Goal: Book appointment/travel/reservation

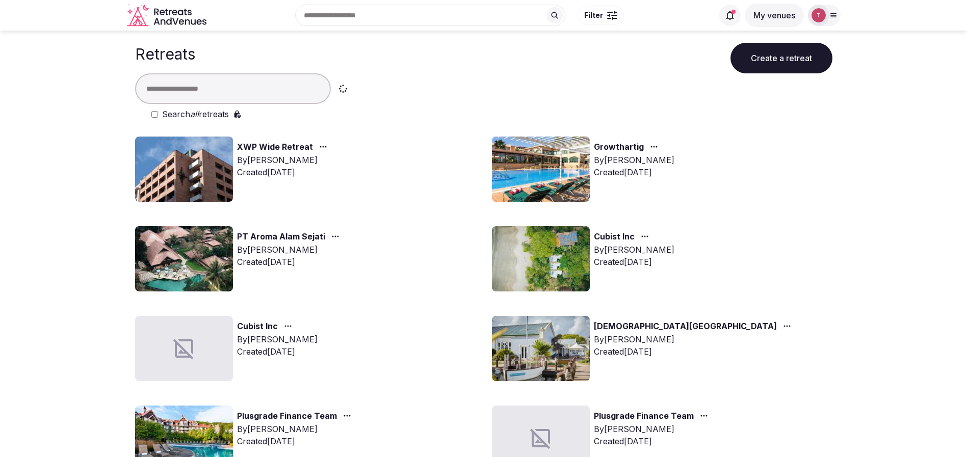
click at [228, 85] on input "text" at bounding box center [233, 88] width 196 height 31
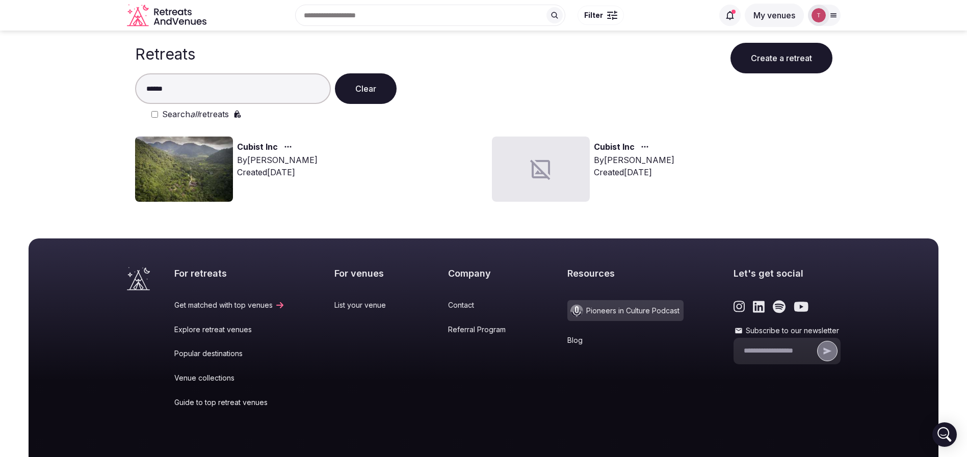
type input "******"
click at [188, 167] on img at bounding box center [184, 169] width 98 height 65
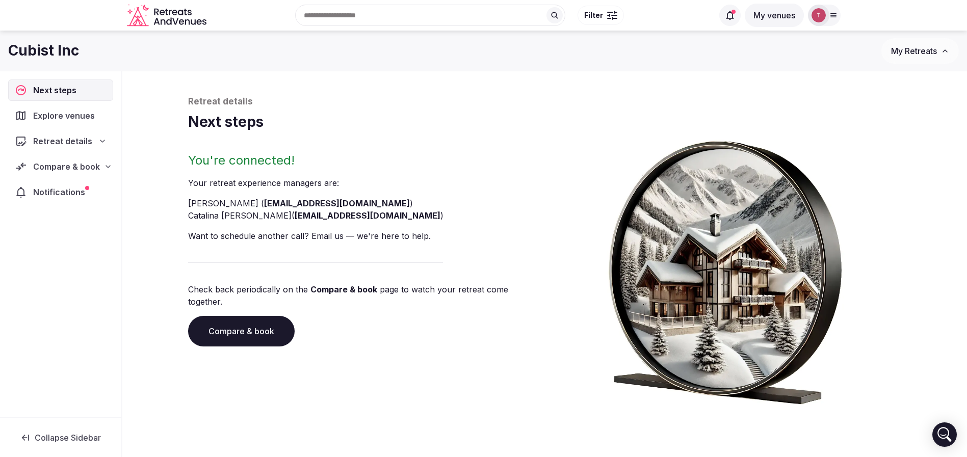
click at [276, 320] on link "Compare & book" at bounding box center [241, 331] width 106 height 31
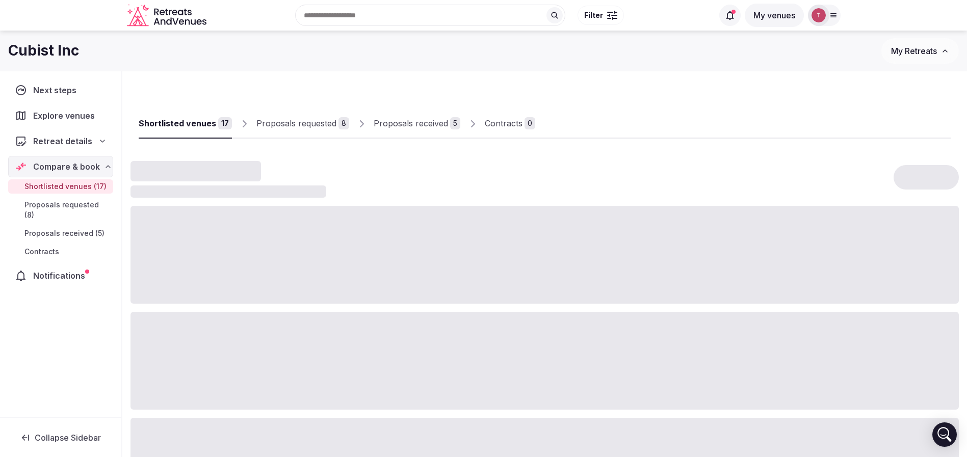
click at [420, 127] on div "Proposals received" at bounding box center [410, 123] width 74 height 12
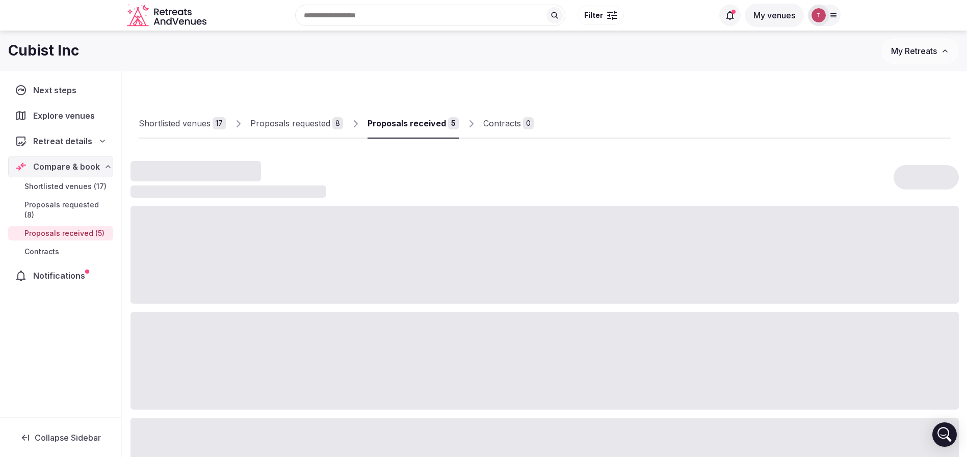
click at [420, 127] on div "Proposals received" at bounding box center [406, 123] width 78 height 12
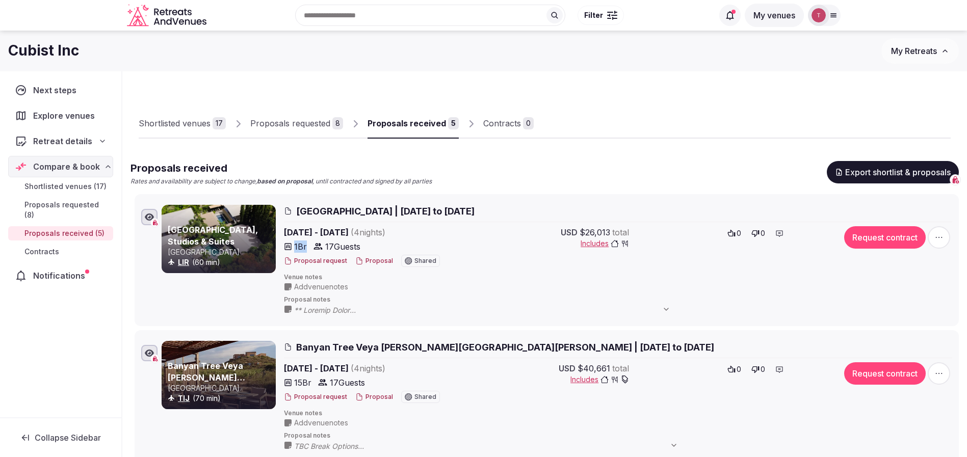
drag, startPoint x: 294, startPoint y: 247, endPoint x: 305, endPoint y: 247, distance: 10.7
click at [305, 247] on div "1 Br" at bounding box center [295, 246] width 23 height 12
click at [305, 247] on span "1 Br" at bounding box center [300, 246] width 13 height 12
click at [369, 261] on button "Proposal" at bounding box center [374, 261] width 38 height 9
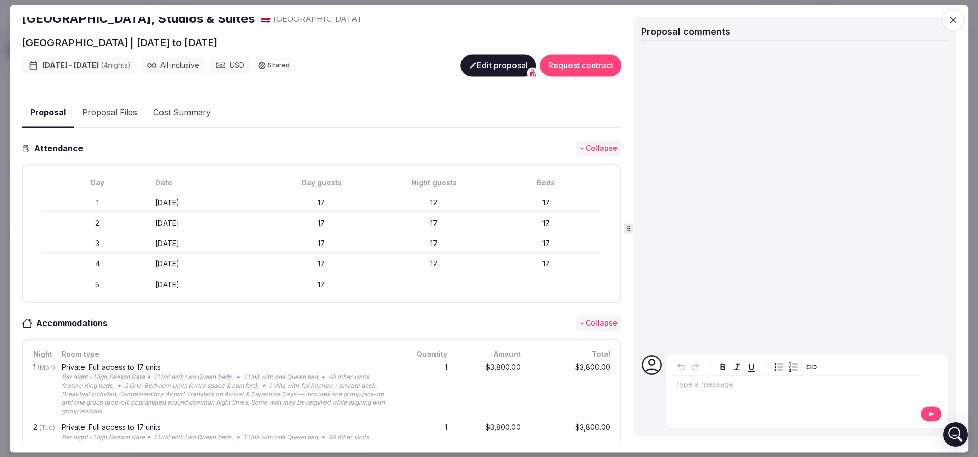
scroll to position [306, 0]
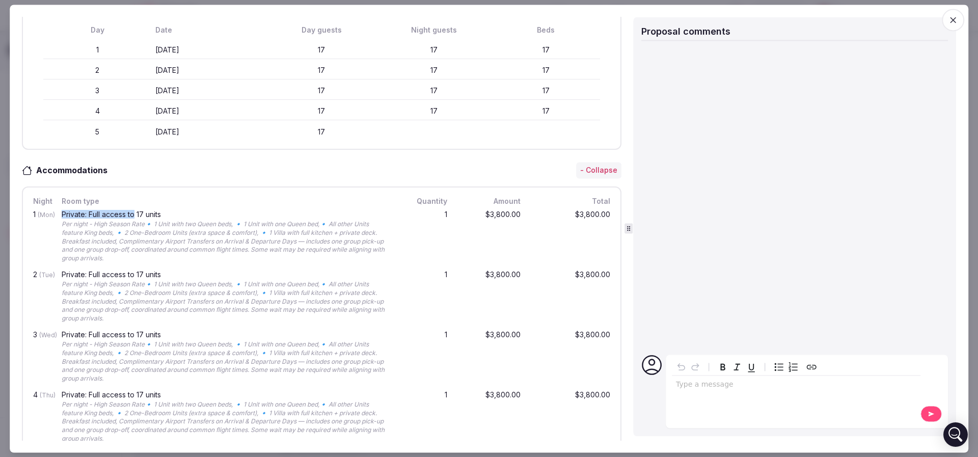
drag, startPoint x: 61, startPoint y: 211, endPoint x: 136, endPoint y: 212, distance: 75.4
click at [136, 212] on div "Private: Full access to 17 units Per night - High Season Rate🔹 1 Unit with two …" at bounding box center [226, 237] width 333 height 56
click at [136, 212] on div "Private: Full access to 17 units" at bounding box center [226, 214] width 329 height 7
drag, startPoint x: 163, startPoint y: 212, endPoint x: 119, endPoint y: 211, distance: 43.8
click at [119, 211] on div "Private: Full access to 17 units" at bounding box center [226, 214] width 329 height 7
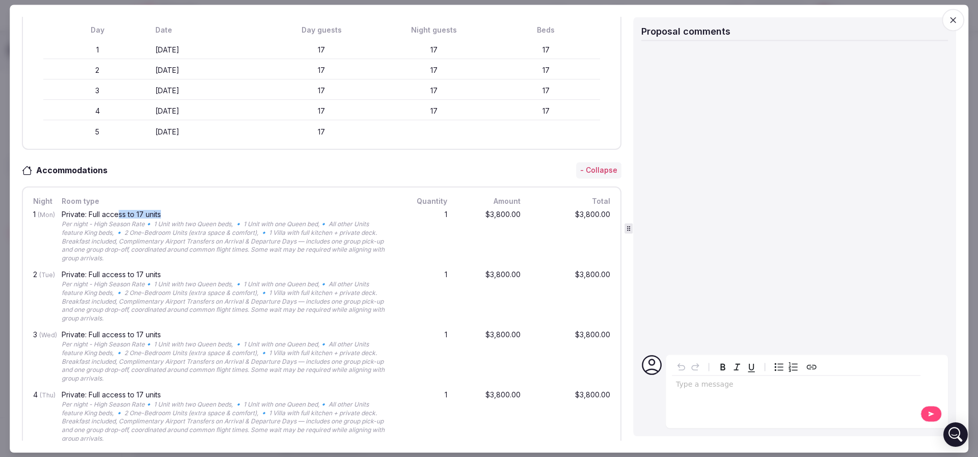
click at [119, 211] on div "Private: Full access to 17 units" at bounding box center [226, 214] width 329 height 7
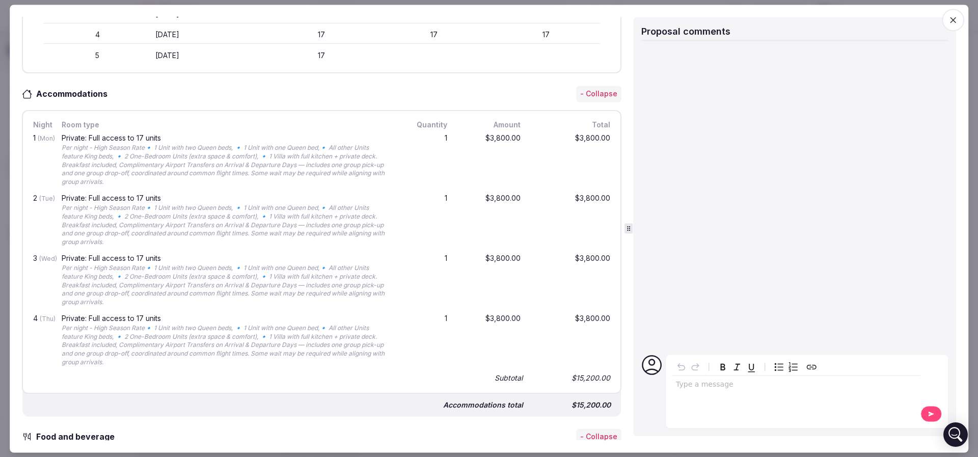
scroll to position [0, 0]
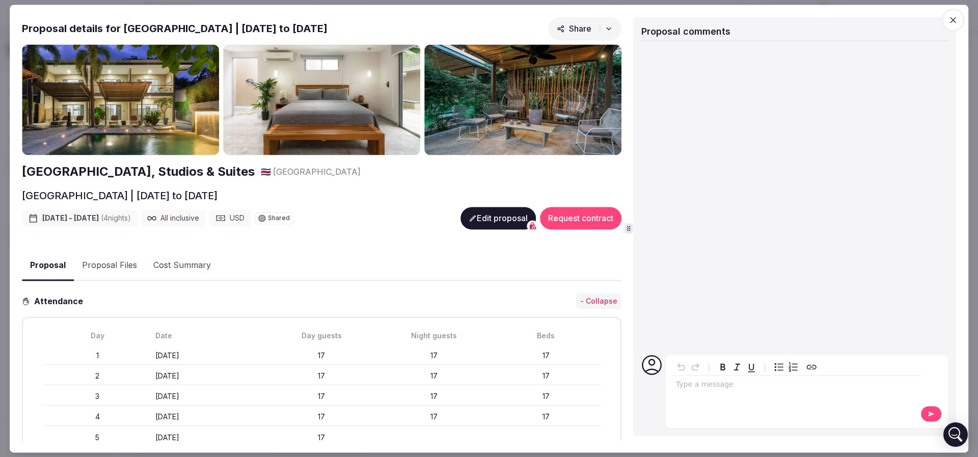
click at [221, 22] on h2 "Proposal details for Tamarindo Bay Boutique Hotel | January 26th to 30th, 2026" at bounding box center [175, 28] width 306 height 14
drag, startPoint x: 120, startPoint y: 25, endPoint x: 275, endPoint y: 28, distance: 155.4
click at [275, 28] on h2 "Proposal details for Tamarindo Bay Boutique Hotel | January 26th to 30th, 2026" at bounding box center [175, 28] width 306 height 14
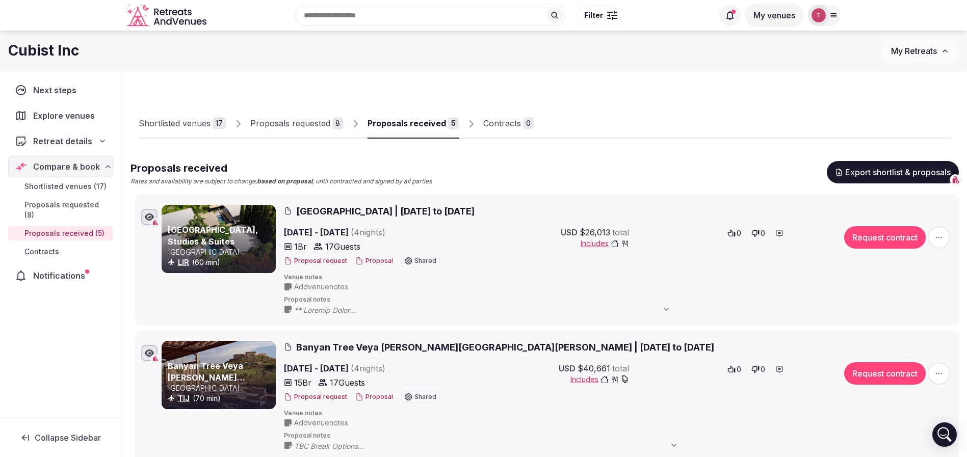
click at [371, 258] on button "Proposal" at bounding box center [374, 261] width 38 height 9
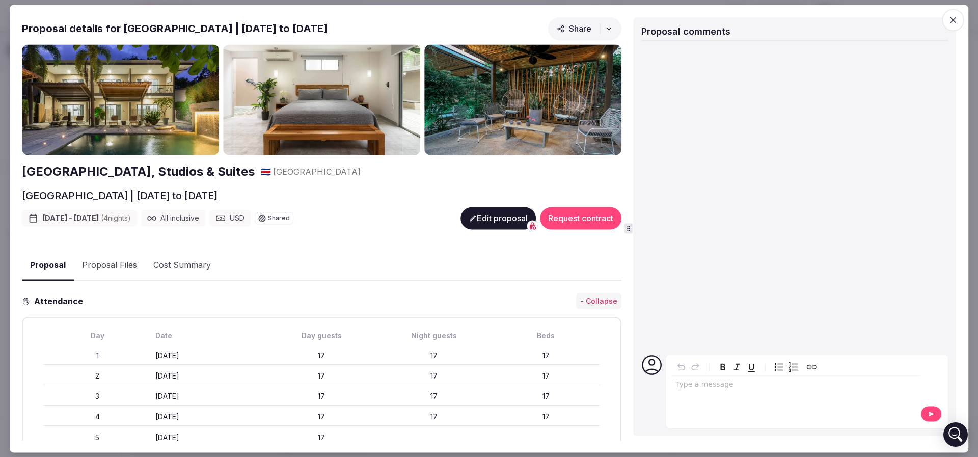
scroll to position [76, 0]
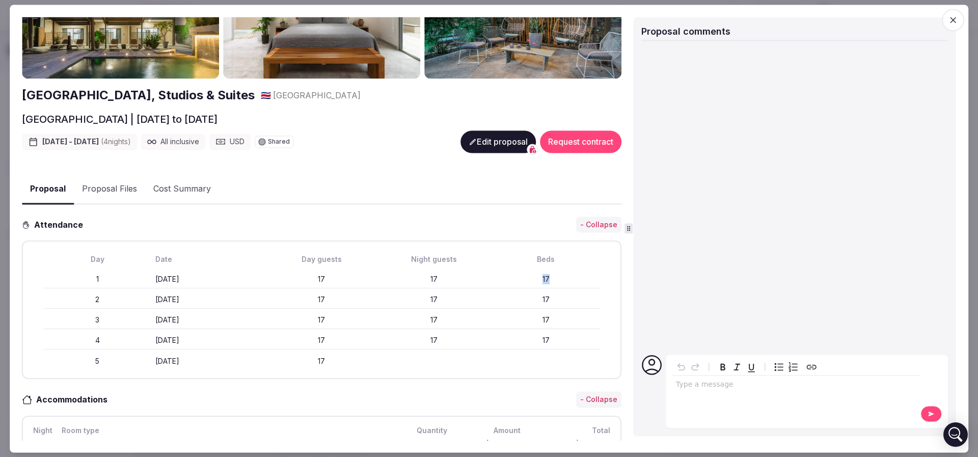
drag, startPoint x: 524, startPoint y: 277, endPoint x: 563, endPoint y: 275, distance: 38.8
click at [563, 275] on div "17" at bounding box center [546, 280] width 108 height 10
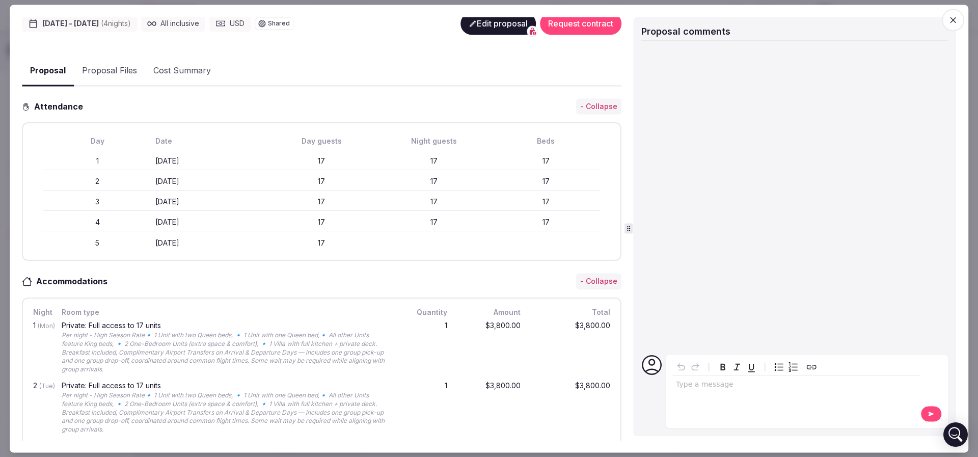
scroll to position [229, 0]
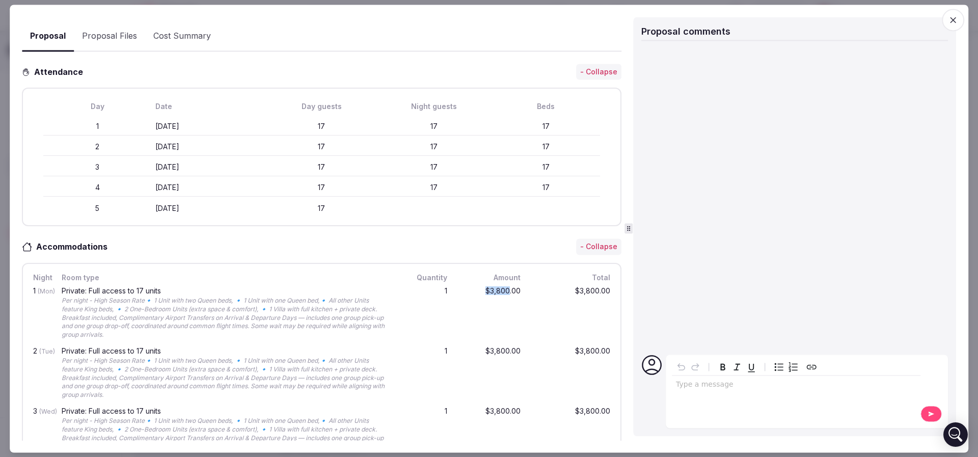
drag, startPoint x: 473, startPoint y: 290, endPoint x: 499, endPoint y: 291, distance: 26.0
click at [499, 291] on div "$3,800.00" at bounding box center [490, 313] width 65 height 56
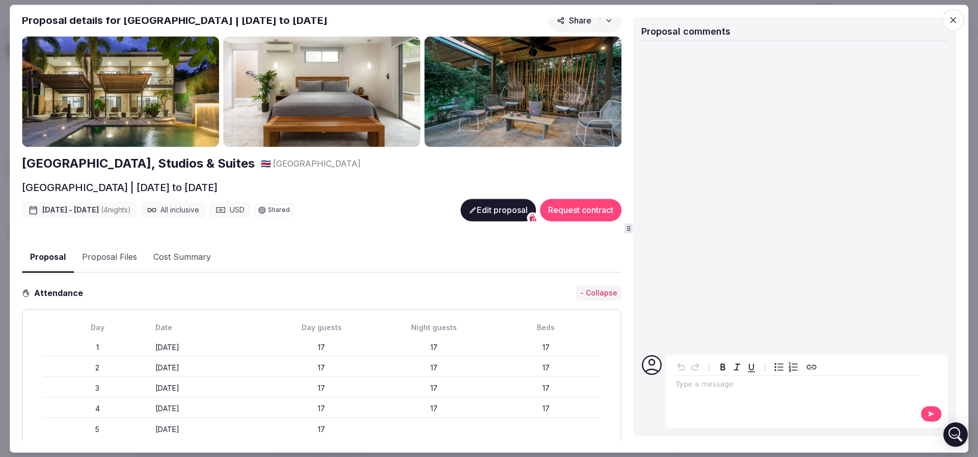
scroll to position [0, 0]
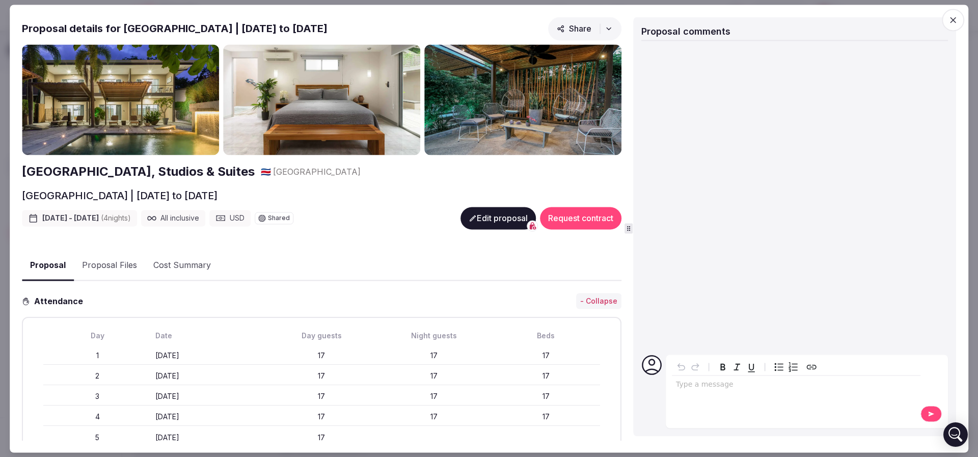
click at [478, 216] on button "Edit proposal" at bounding box center [498, 218] width 75 height 22
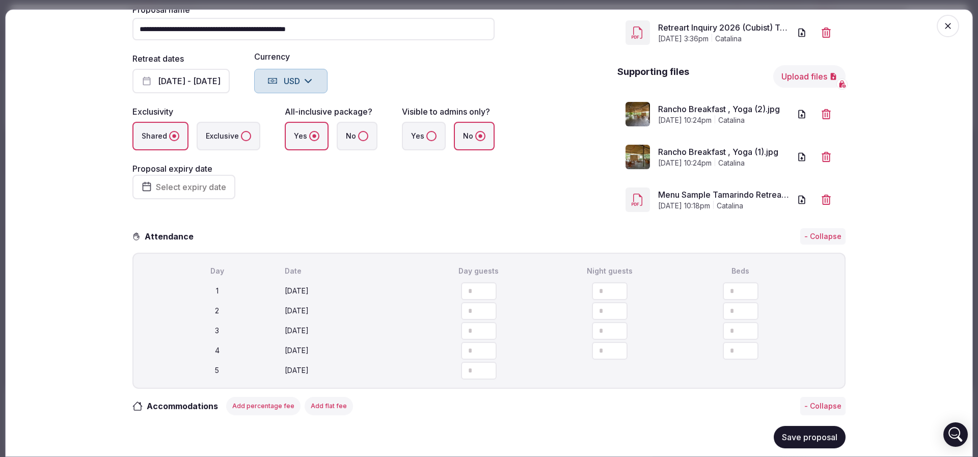
scroll to position [229, 0]
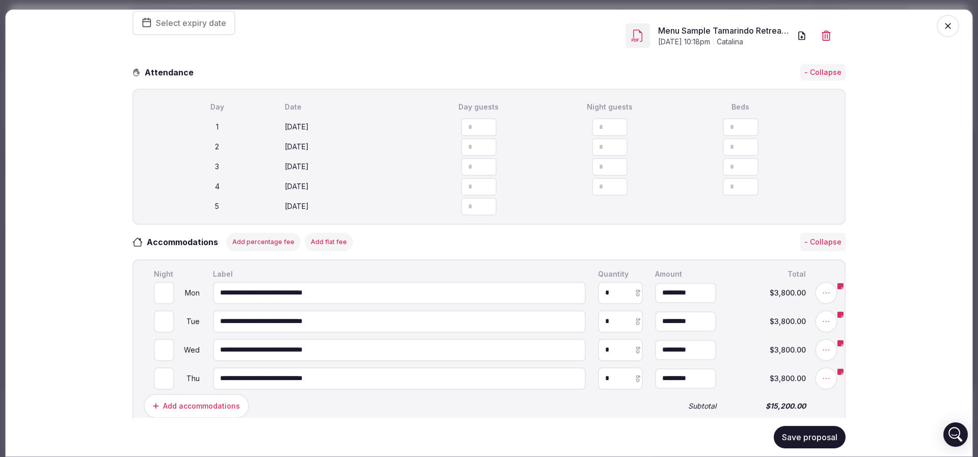
drag, startPoint x: 728, startPoint y: 165, endPoint x: 672, endPoint y: 151, distance: 57.3
click at [723, 136] on input "**" at bounding box center [741, 127] width 36 height 18
type input "**"
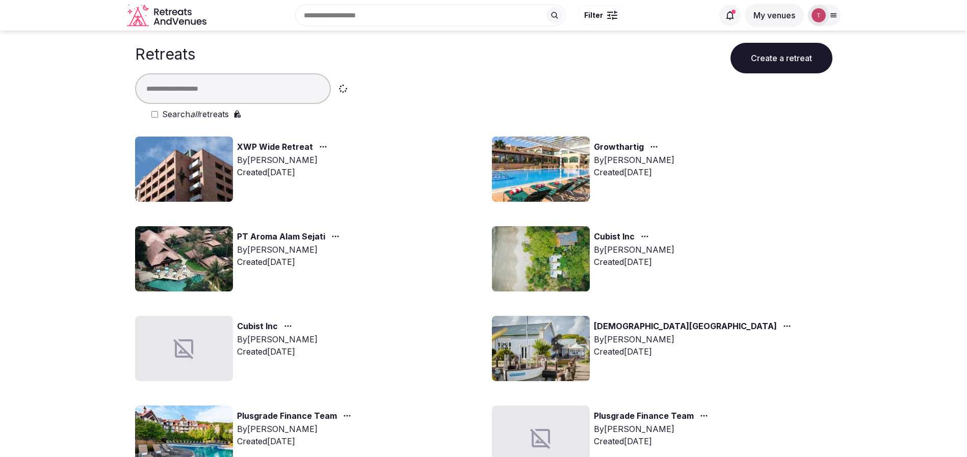
click at [226, 85] on input "text" at bounding box center [233, 88] width 196 height 31
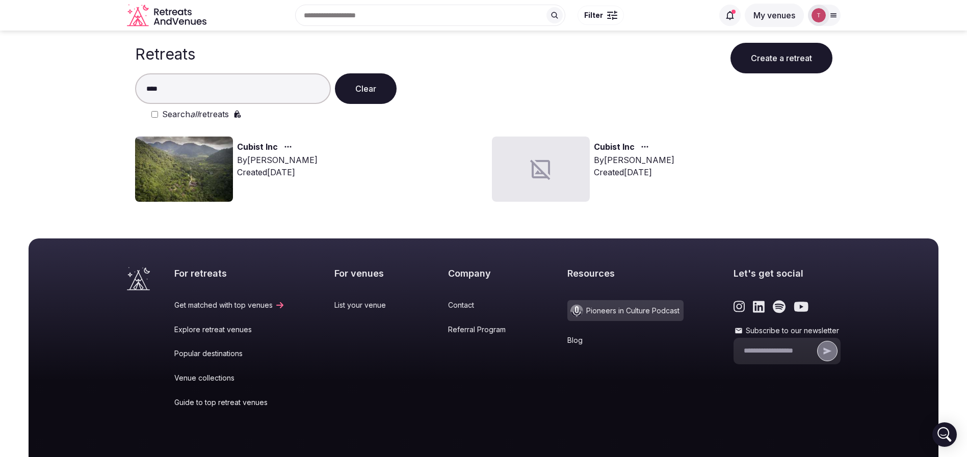
type input "****"
click at [185, 166] on img at bounding box center [184, 169] width 98 height 65
click at [266, 146] on link "Cubist Inc" at bounding box center [257, 147] width 41 height 13
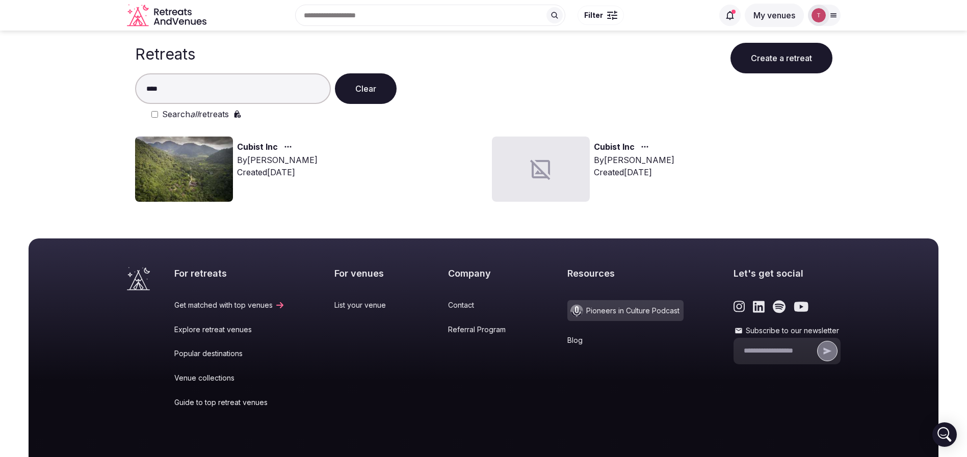
click at [194, 159] on img at bounding box center [184, 169] width 98 height 65
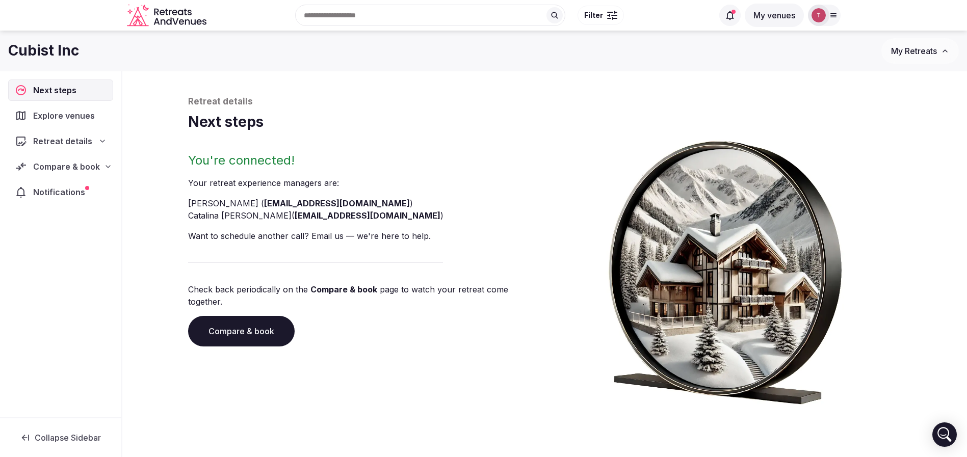
click at [260, 316] on link "Compare & book" at bounding box center [241, 331] width 106 height 31
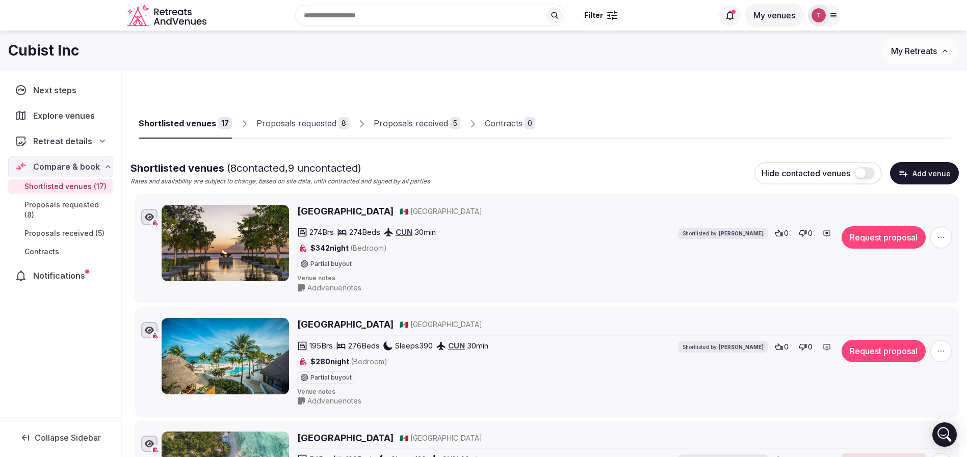
click at [444, 122] on div "Proposals received 5" at bounding box center [416, 123] width 87 height 12
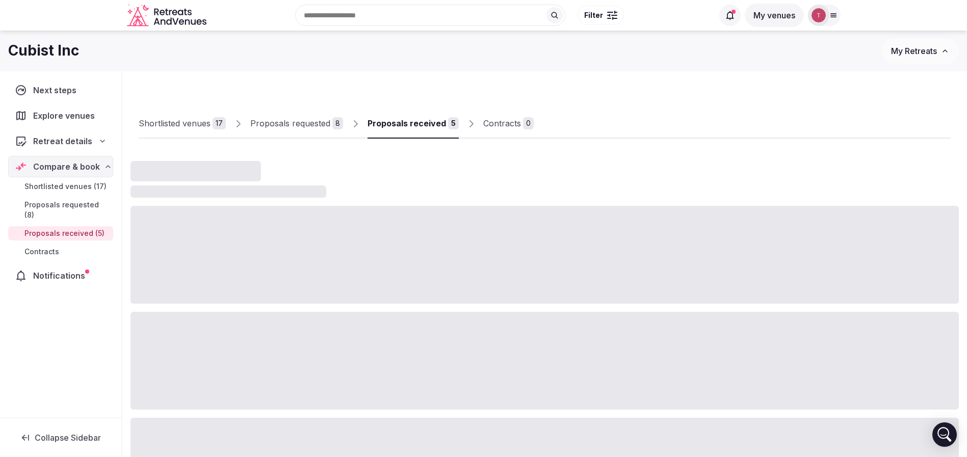
click at [448, 122] on div "5" at bounding box center [453, 123] width 11 height 12
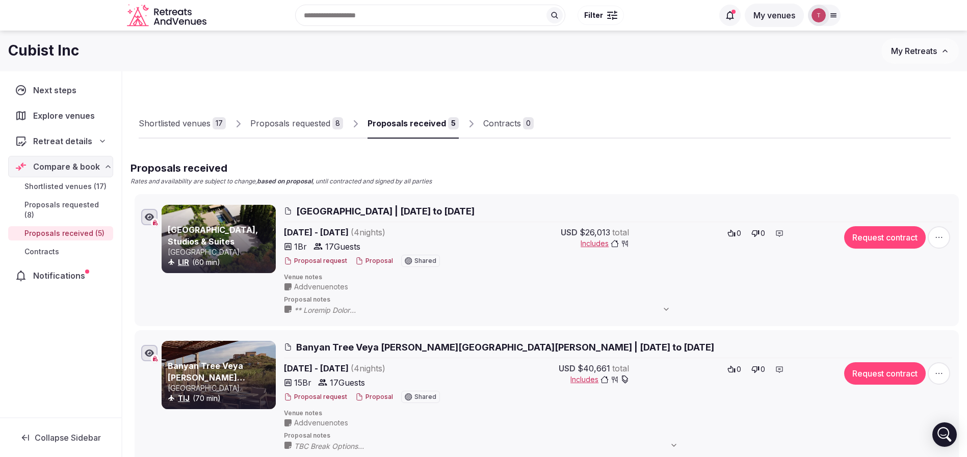
click at [448, 122] on div "5" at bounding box center [453, 123] width 11 height 12
click at [377, 258] on button "Proposal" at bounding box center [374, 261] width 38 height 9
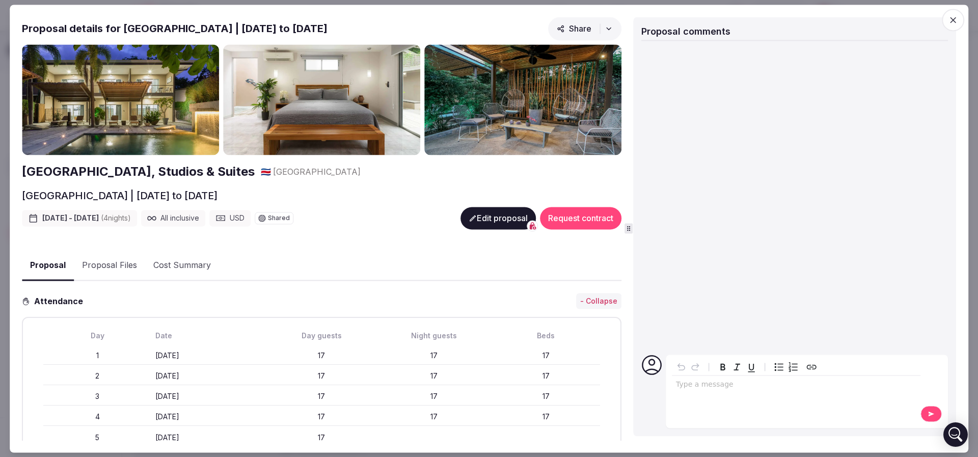
scroll to position [76, 0]
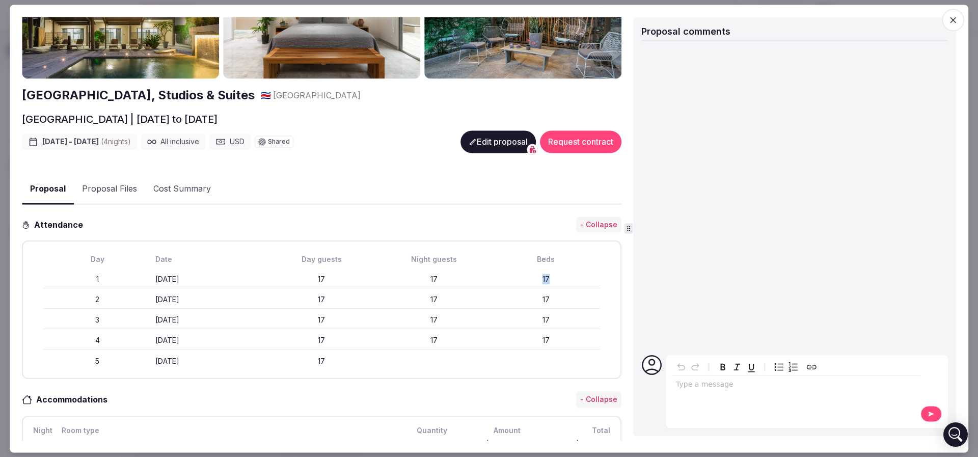
drag, startPoint x: 525, startPoint y: 277, endPoint x: 539, endPoint y: 276, distance: 14.3
click at [539, 276] on div "17" at bounding box center [546, 280] width 108 height 10
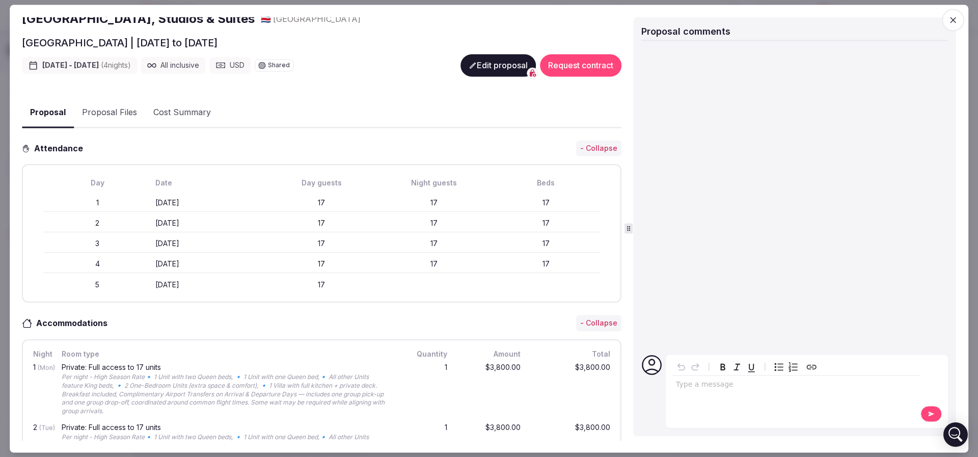
drag, startPoint x: 145, startPoint y: 198, endPoint x: 197, endPoint y: 199, distance: 52.0
click at [197, 199] on div "1 Monday January 26th 17 17 17" at bounding box center [321, 203] width 557 height 18
click at [197, 199] on div "Monday January 26th" at bounding box center [209, 203] width 108 height 10
drag, startPoint x: 308, startPoint y: 204, endPoint x: 351, endPoint y: 204, distance: 42.8
click at [351, 204] on div "17" at bounding box center [322, 203] width 108 height 10
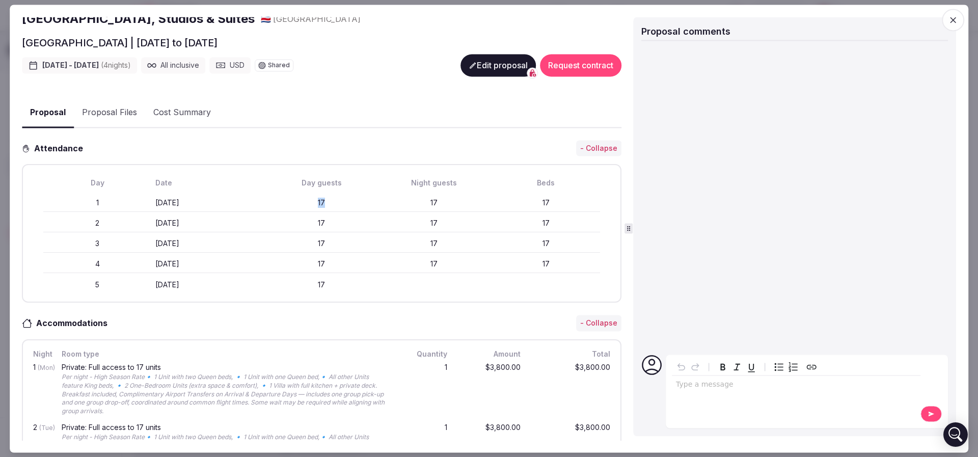
click at [351, 204] on div "17" at bounding box center [322, 203] width 108 height 10
drag, startPoint x: 459, startPoint y: 203, endPoint x: 512, endPoint y: 203, distance: 53.0
click at [512, 203] on div "1 Monday January 26th 17 17 17" at bounding box center [321, 203] width 557 height 18
click at [512, 203] on div "17" at bounding box center [546, 203] width 108 height 10
drag, startPoint x: 427, startPoint y: 204, endPoint x: 450, endPoint y: 203, distance: 23.5
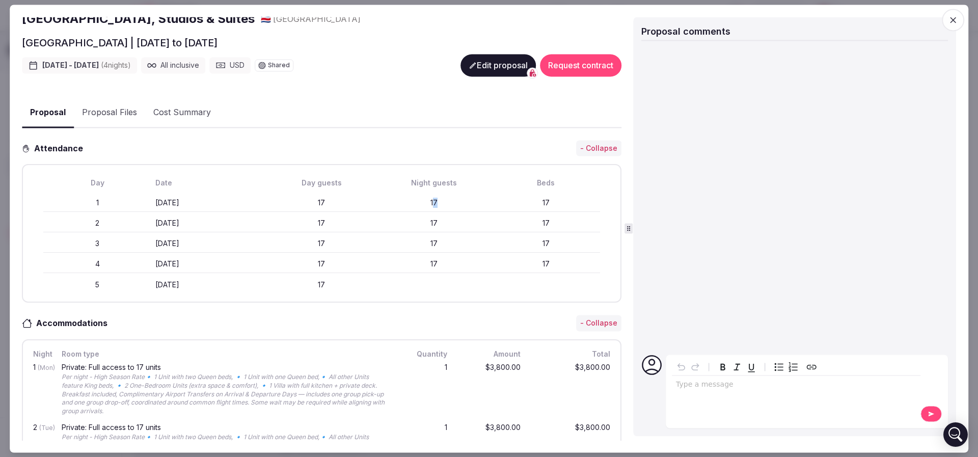
click at [450, 203] on div "17" at bounding box center [434, 203] width 108 height 10
drag, startPoint x: 447, startPoint y: 254, endPoint x: 415, endPoint y: 198, distance: 63.9
click at [415, 198] on div "Day Date Day guests Night guests Beds 1 Monday January 26th 17 17 17 2 Tuesday …" at bounding box center [321, 234] width 581 height 120
click at [415, 198] on div "17" at bounding box center [434, 203] width 108 height 10
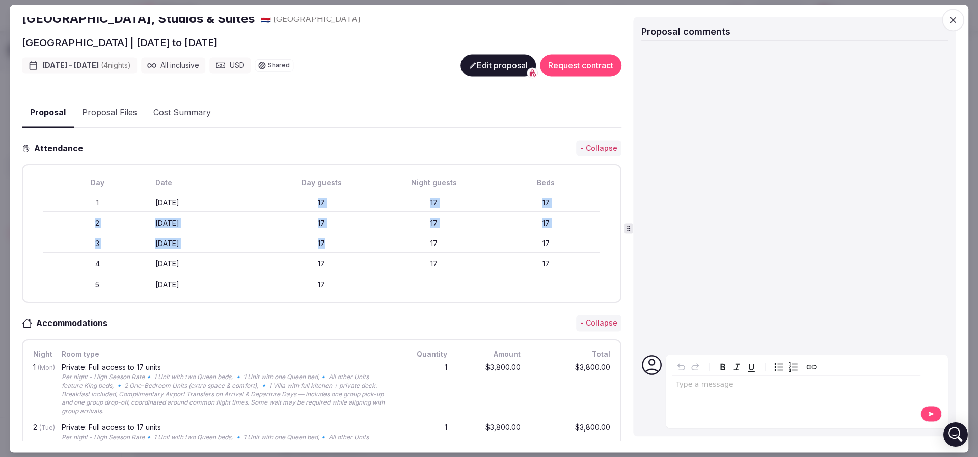
drag, startPoint x: 311, startPoint y: 200, endPoint x: 323, endPoint y: 235, distance: 36.6
click at [323, 235] on div "Day Date Day guests Night guests Beds 1 Monday January 26th 17 17 17 2 Tuesday …" at bounding box center [321, 234] width 581 height 120
click at [323, 235] on div "3 Wednesday January 28th 17 17 17" at bounding box center [321, 244] width 557 height 18
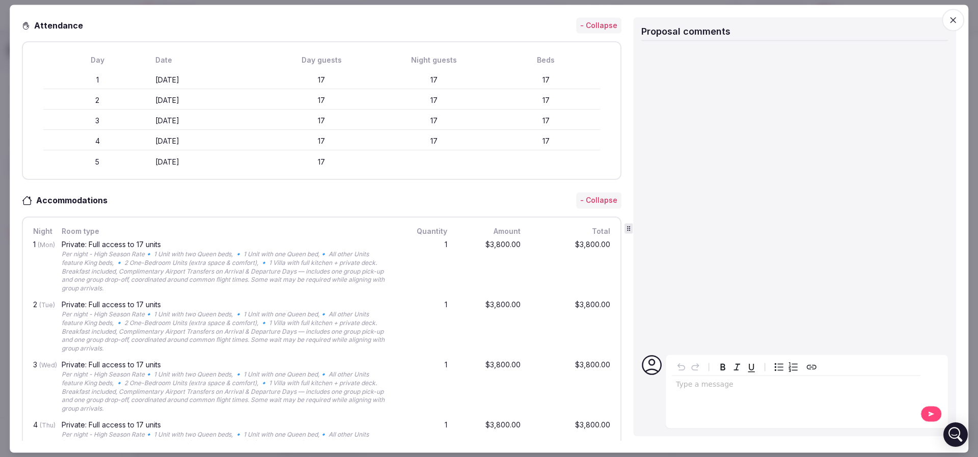
scroll to position [306, 0]
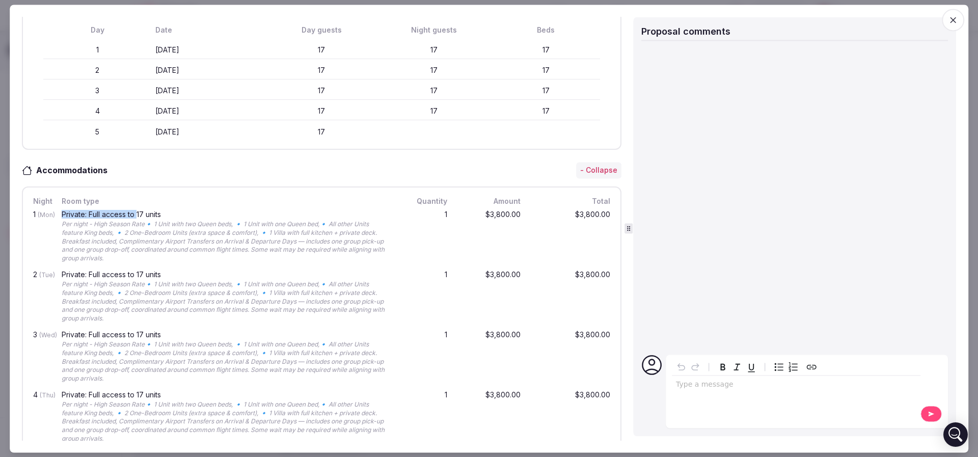
drag, startPoint x: 62, startPoint y: 213, endPoint x: 137, endPoint y: 212, distance: 74.9
click at [137, 212] on div "Private: Full access to 17 units Per night - High Season Rate🔹 1 Unit with two …" at bounding box center [226, 237] width 333 height 56
click at [137, 212] on div "Private: Full access to 17 units" at bounding box center [226, 214] width 329 height 7
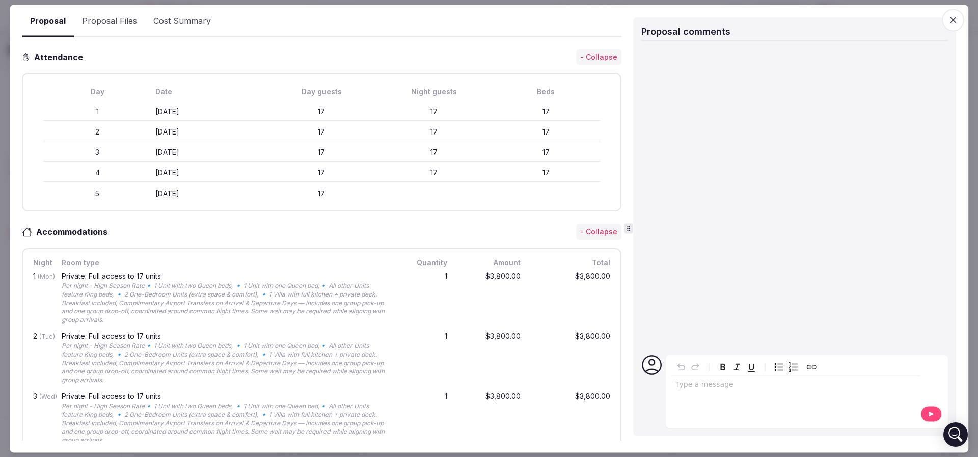
scroll to position [0, 0]
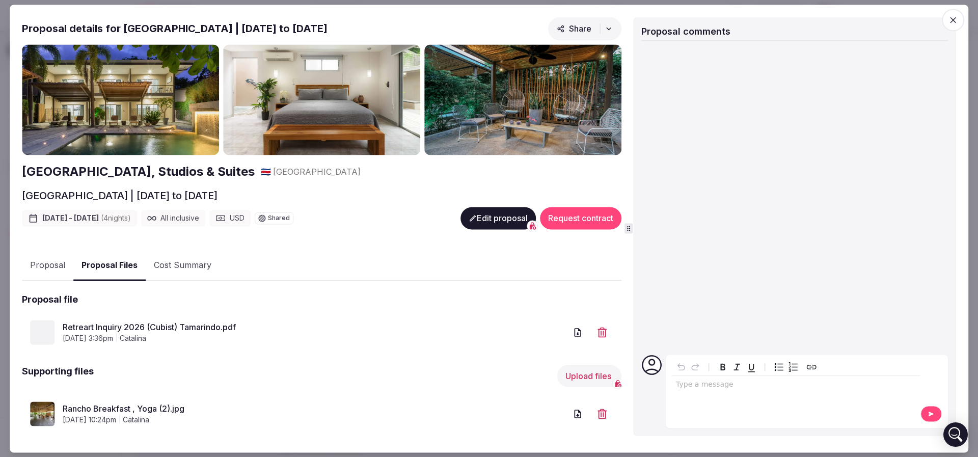
click at [118, 264] on button "Proposal Files" at bounding box center [109, 266] width 72 height 30
click at [130, 326] on link "Retreart Inquiry 2026 (Cubist) Tamarindo.pdf" at bounding box center [315, 327] width 504 height 12
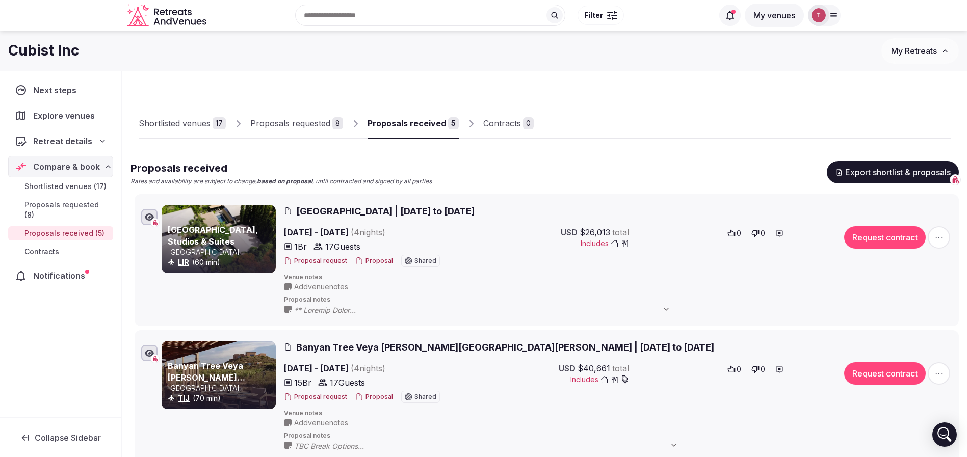
click at [378, 260] on button "Proposal" at bounding box center [374, 261] width 38 height 9
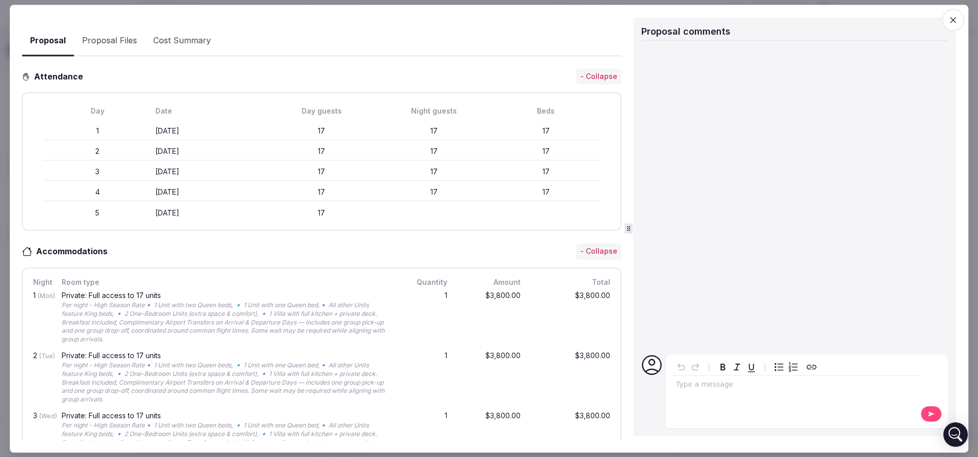
scroll to position [229, 0]
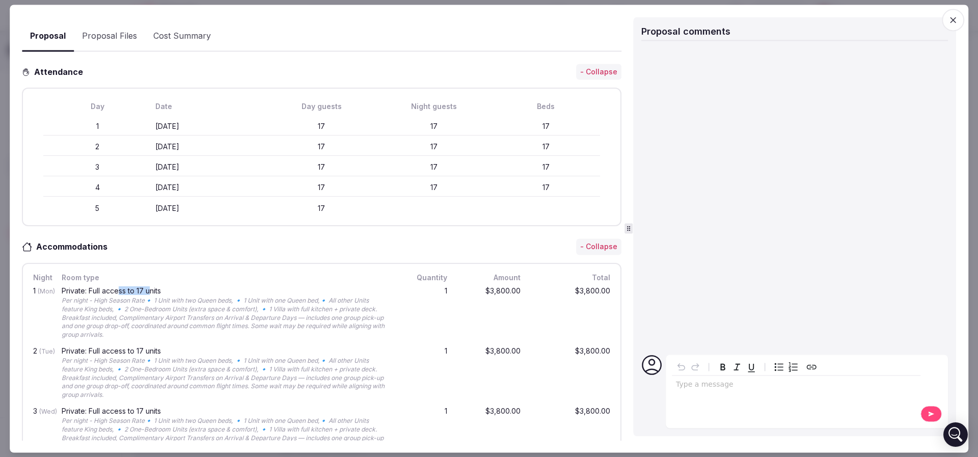
drag, startPoint x: 121, startPoint y: 289, endPoint x: 153, endPoint y: 287, distance: 32.2
click at [153, 287] on div "Private: Full access to 17 units" at bounding box center [226, 290] width 329 height 7
drag, startPoint x: 170, startPoint y: 287, endPoint x: 59, endPoint y: 290, distance: 110.6
click at [59, 290] on div "1 (Mon) Private: Full access to 17 units Per night - High Season Rate🔹 1 Unit w…" at bounding box center [321, 313] width 581 height 60
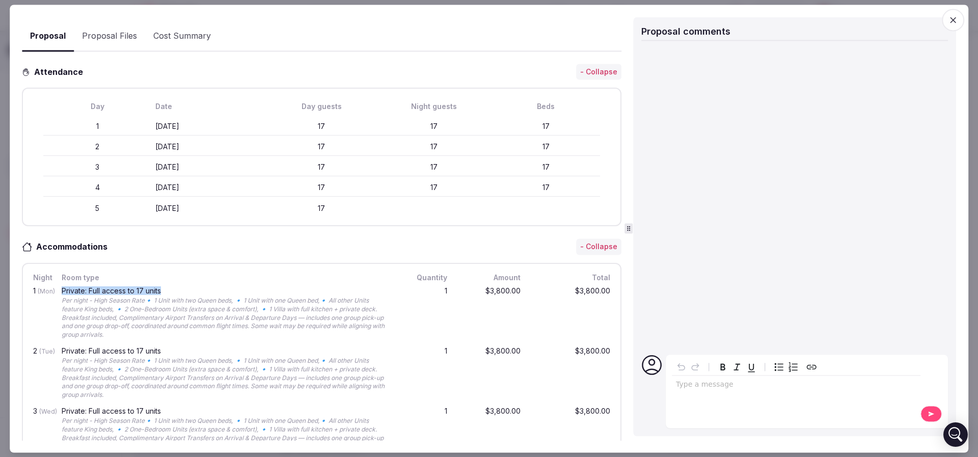
click at [79, 290] on div "Private: Full access to 17 units" at bounding box center [226, 290] width 329 height 7
drag, startPoint x: 167, startPoint y: 289, endPoint x: 144, endPoint y: 290, distance: 22.9
click at [144, 290] on div "Private: Full access to 17 units" at bounding box center [226, 290] width 329 height 7
drag, startPoint x: 286, startPoint y: 125, endPoint x: 371, endPoint y: 138, distance: 86.5
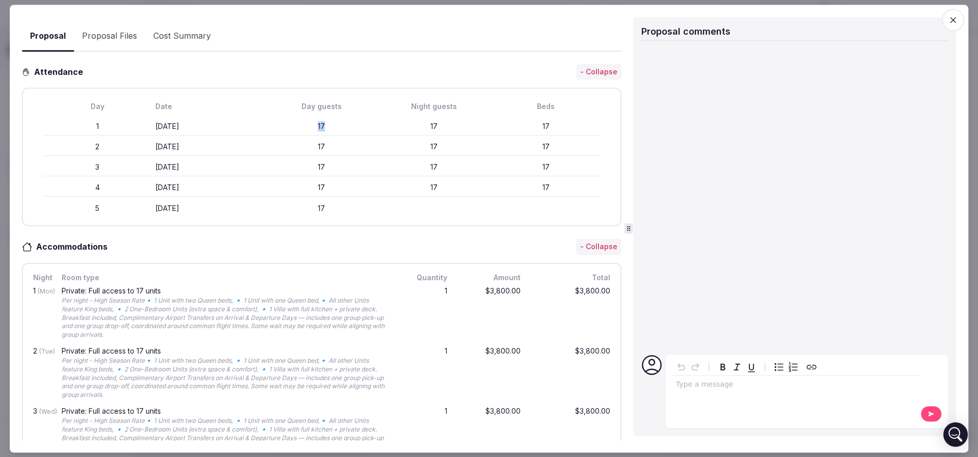
click at [371, 138] on div "Day Date Day guests Night guests Beds 1 Monday January 26th 17 17 17 2 Tuesday …" at bounding box center [321, 157] width 581 height 120
click at [380, 142] on div "17" at bounding box center [434, 147] width 108 height 10
drag, startPoint x: 341, startPoint y: 208, endPoint x: 153, endPoint y: 122, distance: 207.0
click at [153, 122] on div "Day Date Day guests Night guests Beds 1 Monday January 26th 17 17 17 2 Tuesday …" at bounding box center [321, 157] width 581 height 120
click at [155, 122] on div "Monday January 26th" at bounding box center [209, 127] width 108 height 10
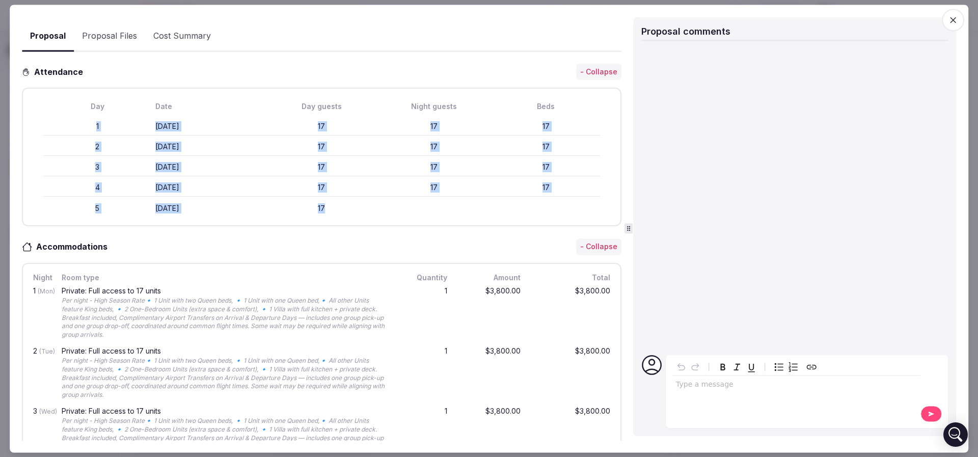
drag, startPoint x: 86, startPoint y: 123, endPoint x: 415, endPoint y: 204, distance: 339.6
click at [415, 204] on div "Day Date Day guests Night guests Beds 1 Monday January 26th 17 17 17 2 Tuesday …" at bounding box center [321, 157] width 581 height 120
click at [415, 204] on div "5 Friday January 30th 17" at bounding box center [321, 208] width 557 height 18
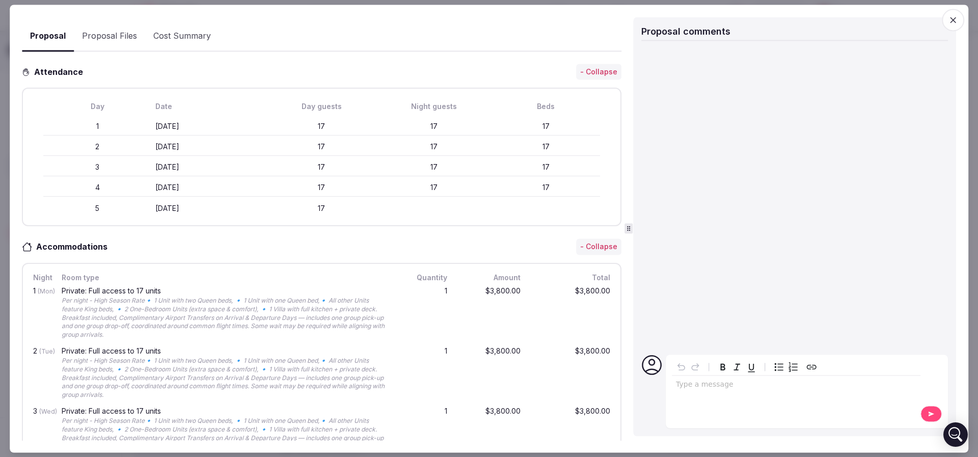
drag, startPoint x: 535, startPoint y: 221, endPoint x: 233, endPoint y: 180, distance: 304.9
click at [233, 180] on div "Day Date Day guests Night guests Beds 1 Monday January 26th 17 17 17 2 Tuesday …" at bounding box center [322, 157] width 600 height 139
click at [233, 183] on div "Thursday January 29th" at bounding box center [209, 188] width 108 height 10
drag, startPoint x: 269, startPoint y: 209, endPoint x: 276, endPoint y: 211, distance: 6.8
click at [269, 209] on div "17" at bounding box center [322, 208] width 108 height 10
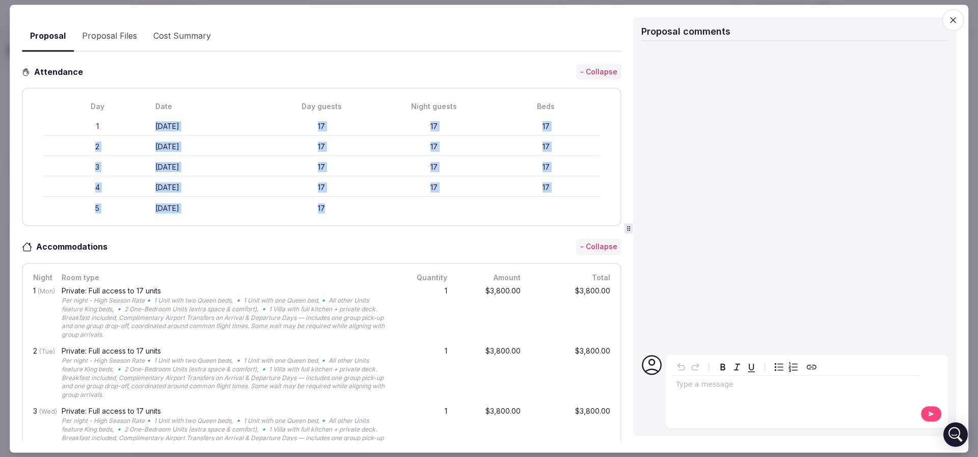
drag, startPoint x: 362, startPoint y: 214, endPoint x: 149, endPoint y: 130, distance: 229.0
click at [149, 130] on div "Day Date Day guests Night guests Beds 1 Monday January 26th 17 17 17 2 Tuesday …" at bounding box center [321, 157] width 581 height 120
click at [149, 130] on div "1 Monday January 26th 17 17 17" at bounding box center [321, 127] width 557 height 18
